Goal: Find specific page/section: Find specific page/section

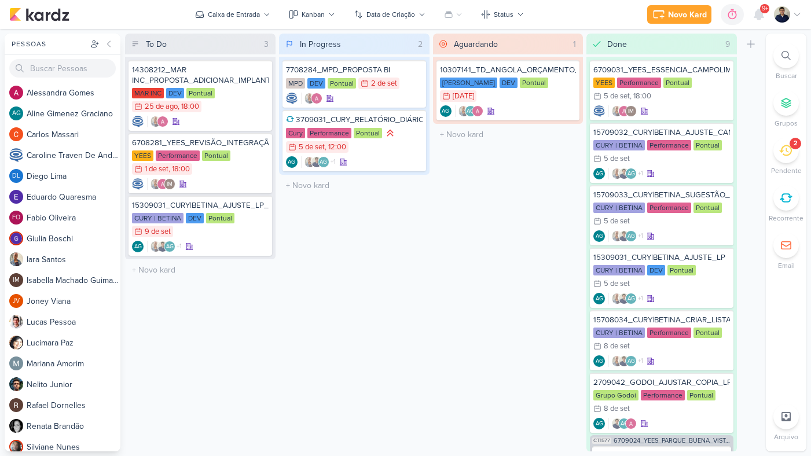
click at [783, 54] on icon at bounding box center [785, 55] width 9 height 9
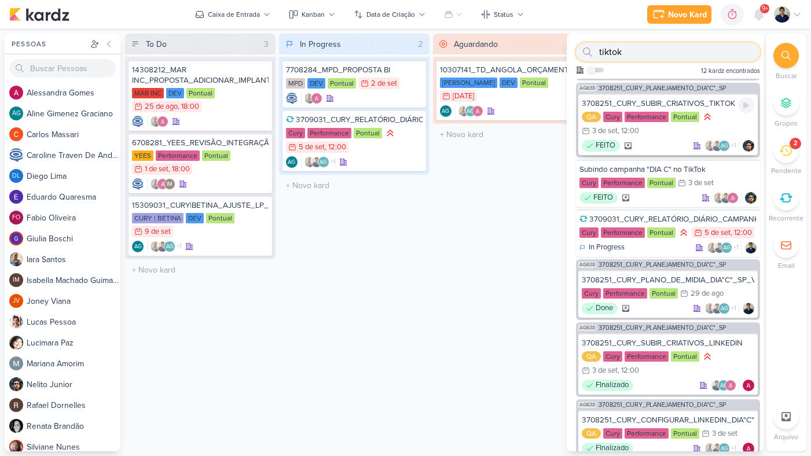
scroll to position [152, 0]
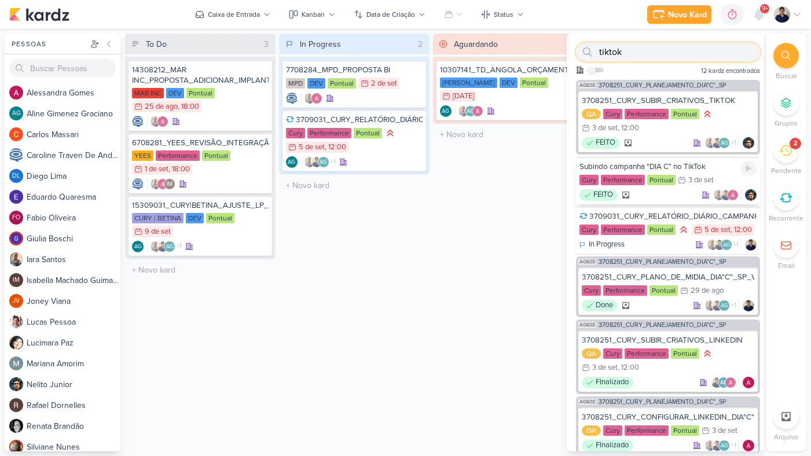
type input "tiktok"
click at [723, 167] on div "Subindo campanha "DIA C" no TikTok" at bounding box center [667, 166] width 177 height 10
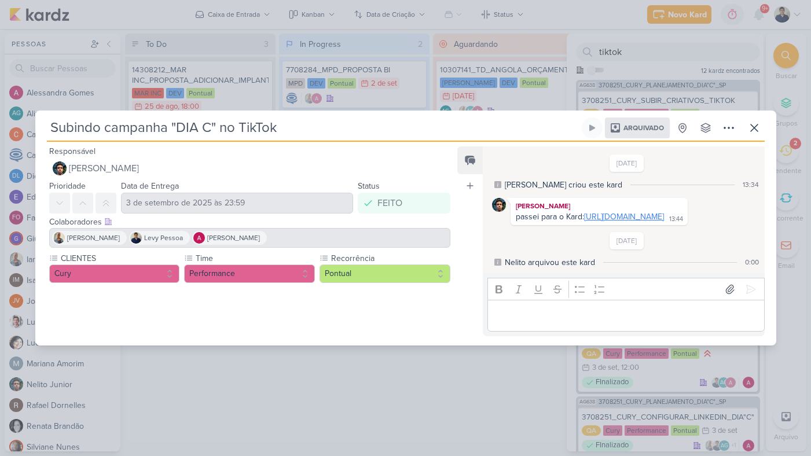
click at [644, 212] on link "[URL][DOMAIN_NAME]" at bounding box center [624, 217] width 80 height 10
click at [753, 124] on icon at bounding box center [754, 127] width 7 height 7
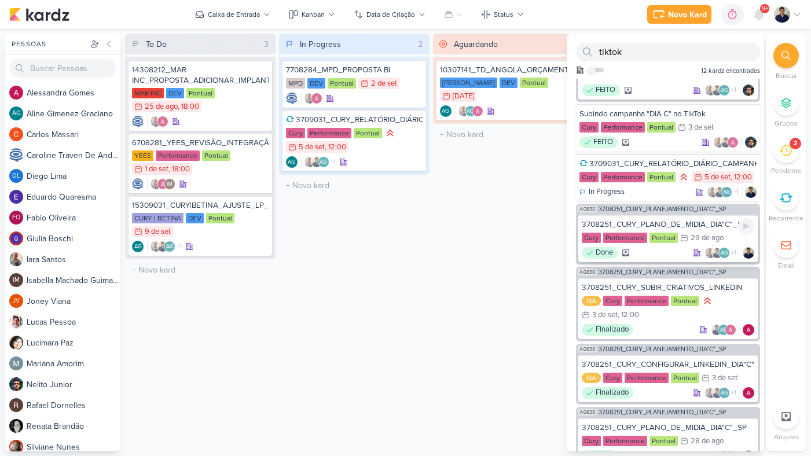
scroll to position [214, 0]
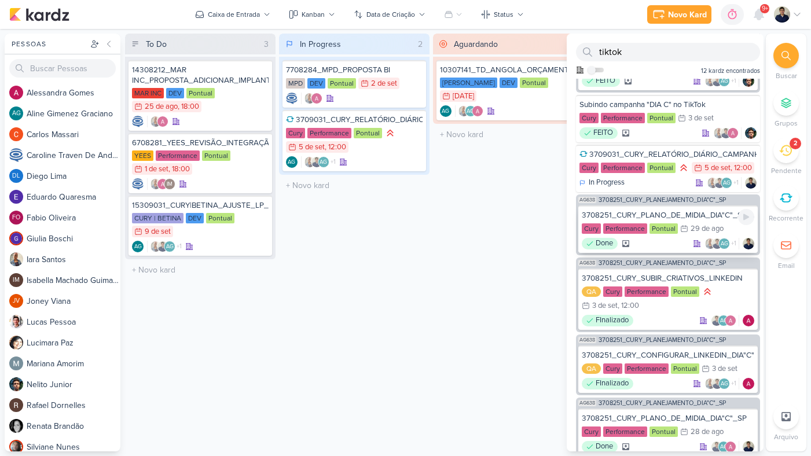
click at [697, 220] on div "3708251_CURY_PLANO_DE_MIDIA_DIA"C"_SP_V2" at bounding box center [668, 215] width 172 height 10
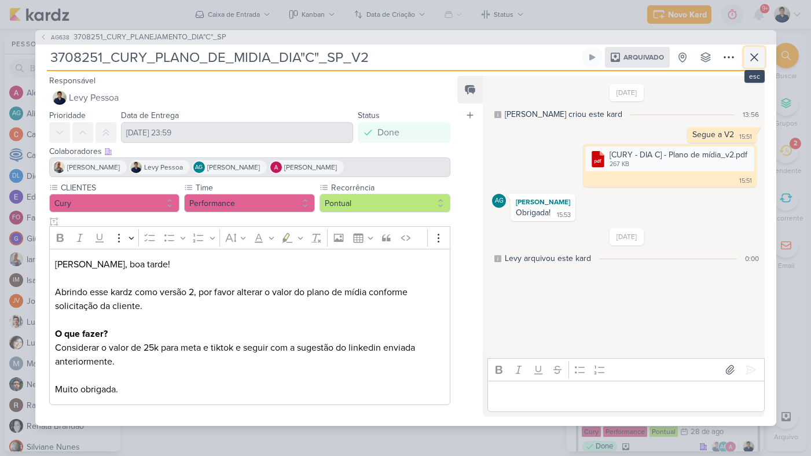
click at [757, 60] on icon at bounding box center [754, 57] width 7 height 7
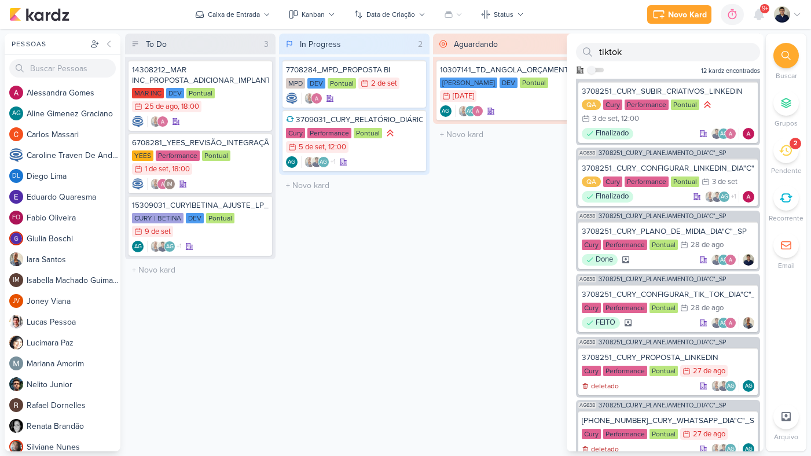
scroll to position [406, 0]
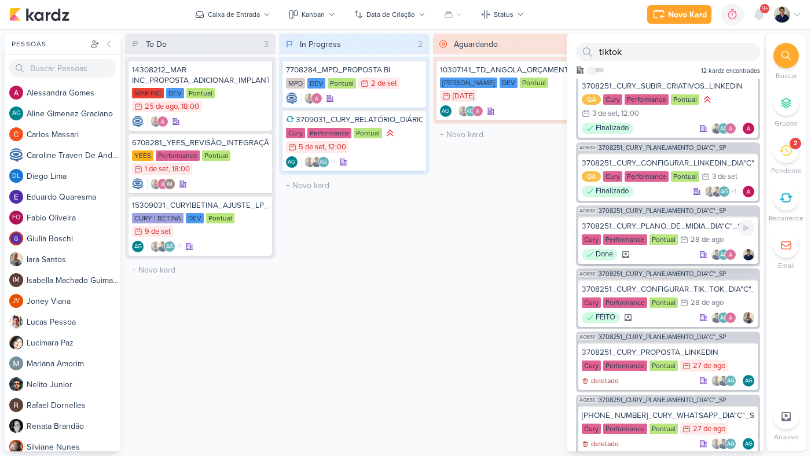
click at [706, 247] on div "3708251_CURY_PLANO_DE_MIDIA_DIA"C"_SP Cury Performance Pontual 28/8 [DATE] Done" at bounding box center [667, 239] width 179 height 47
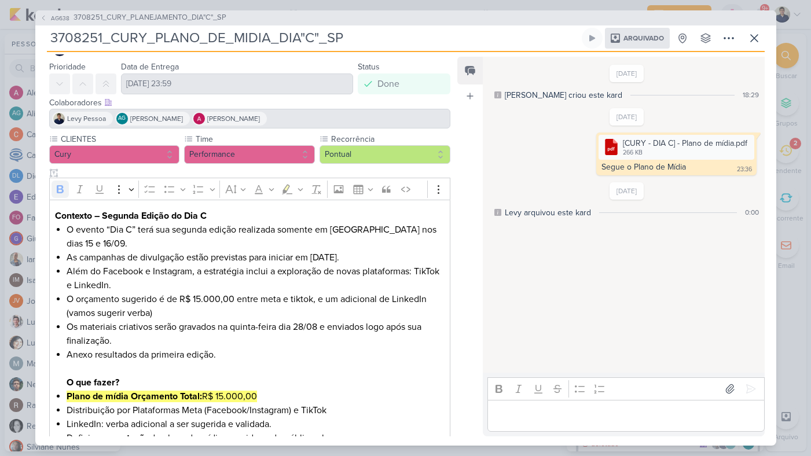
scroll to position [28, 0]
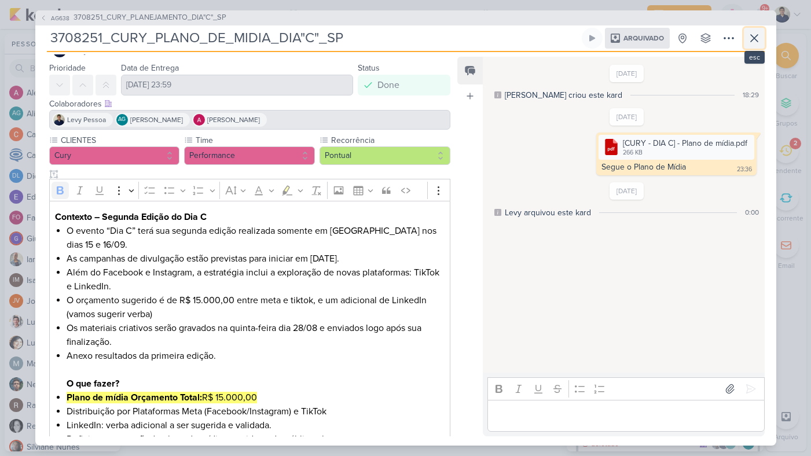
click at [752, 40] on icon at bounding box center [754, 38] width 7 height 7
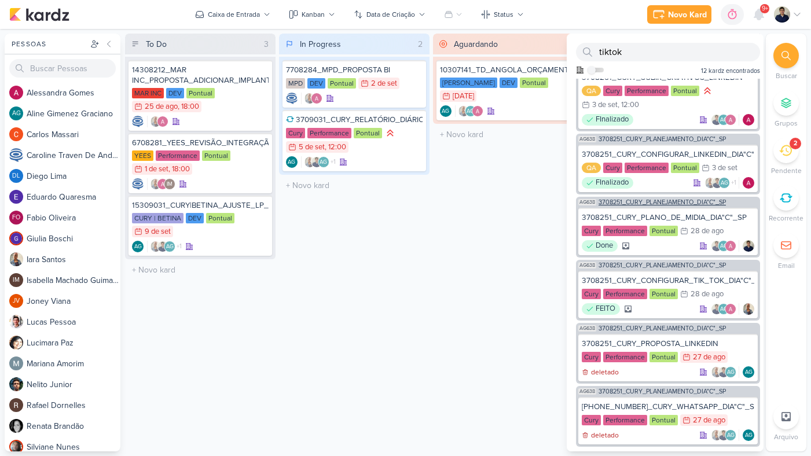
scroll to position [0, 0]
